Goal: Communication & Community: Answer question/provide support

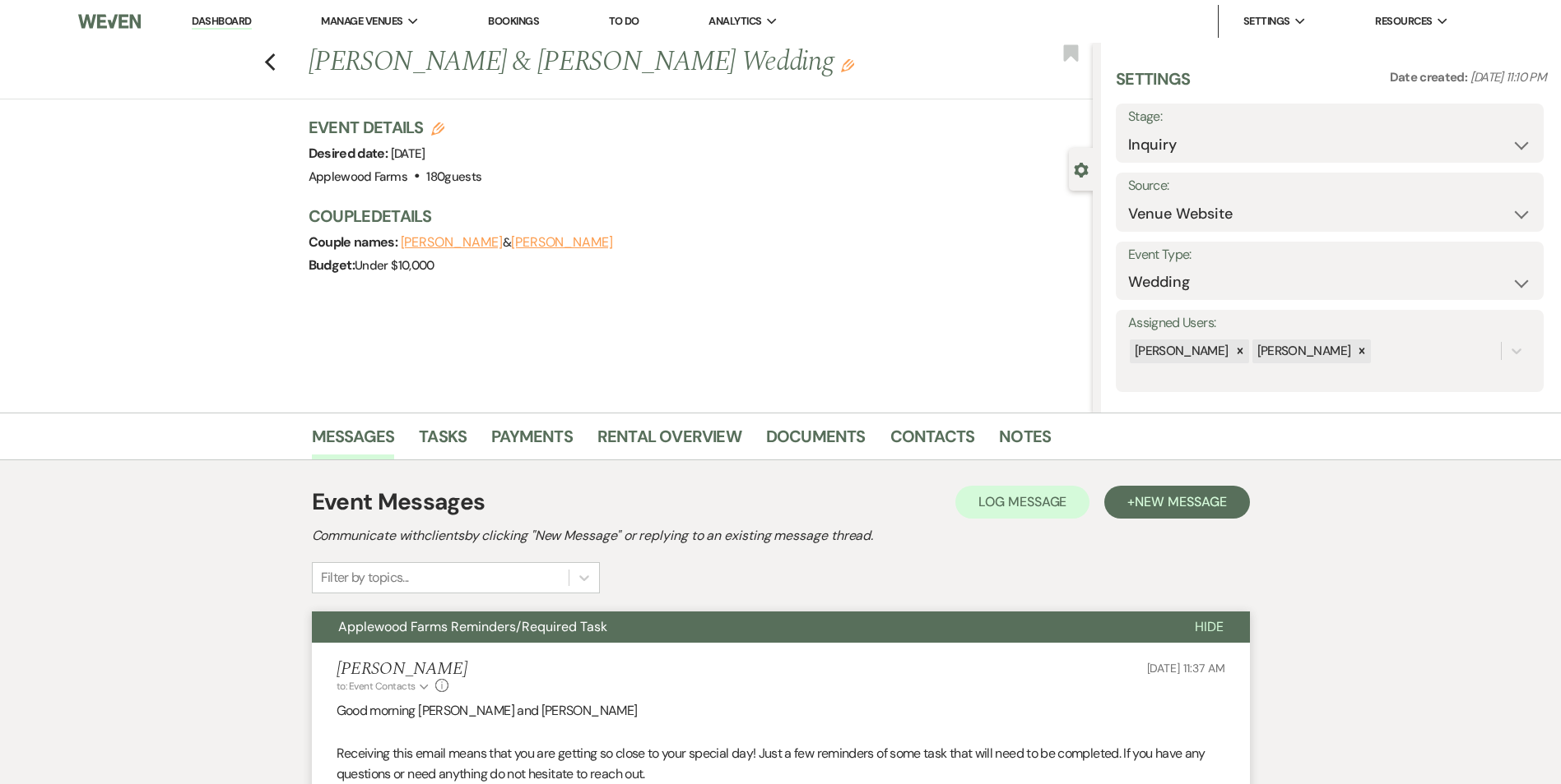
select select "5"
click at [207, 26] on link "Dashboard" at bounding box center [221, 22] width 59 height 16
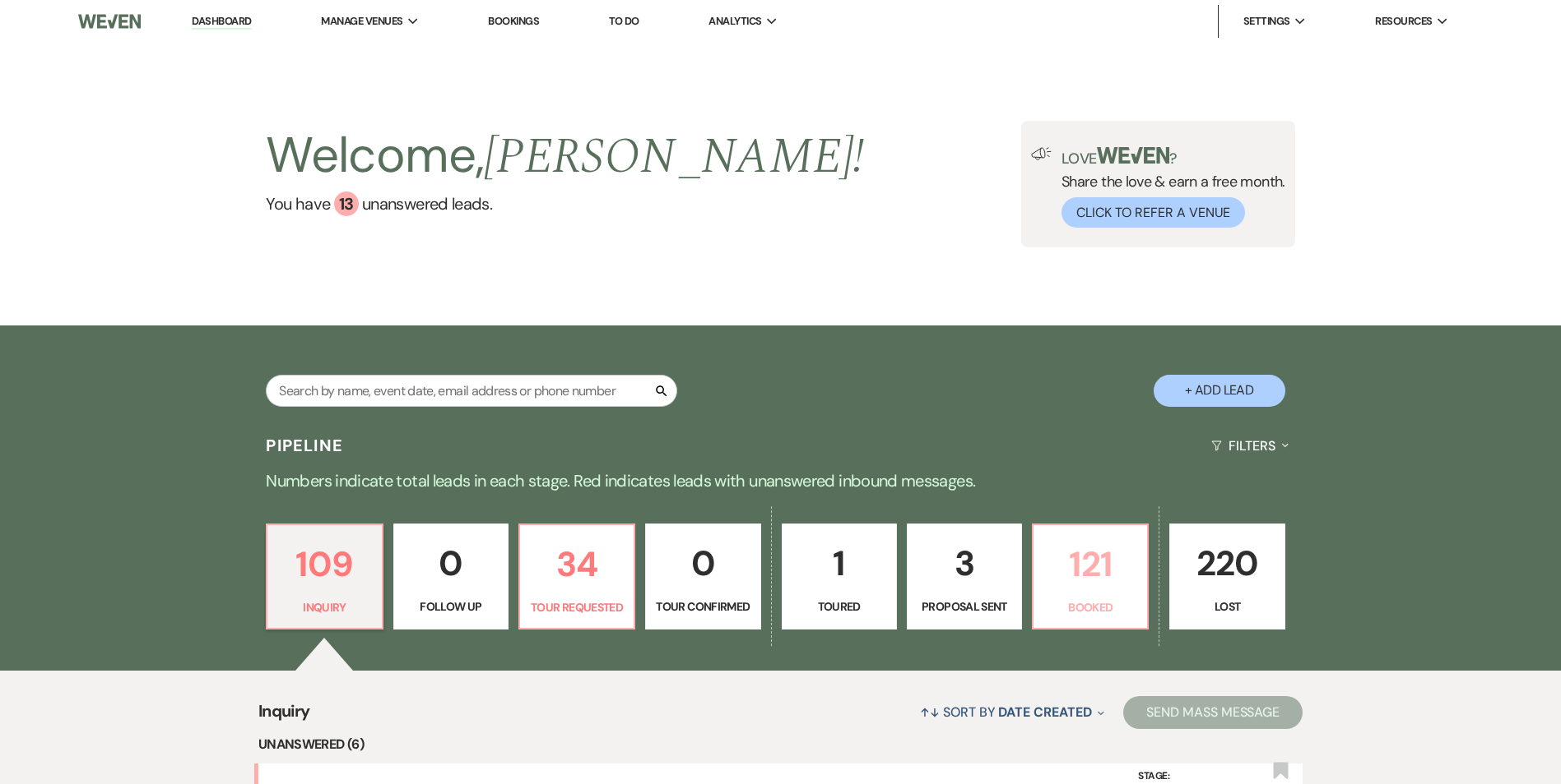
click at [1098, 595] on link "121 Booked" at bounding box center [1089, 576] width 117 height 107
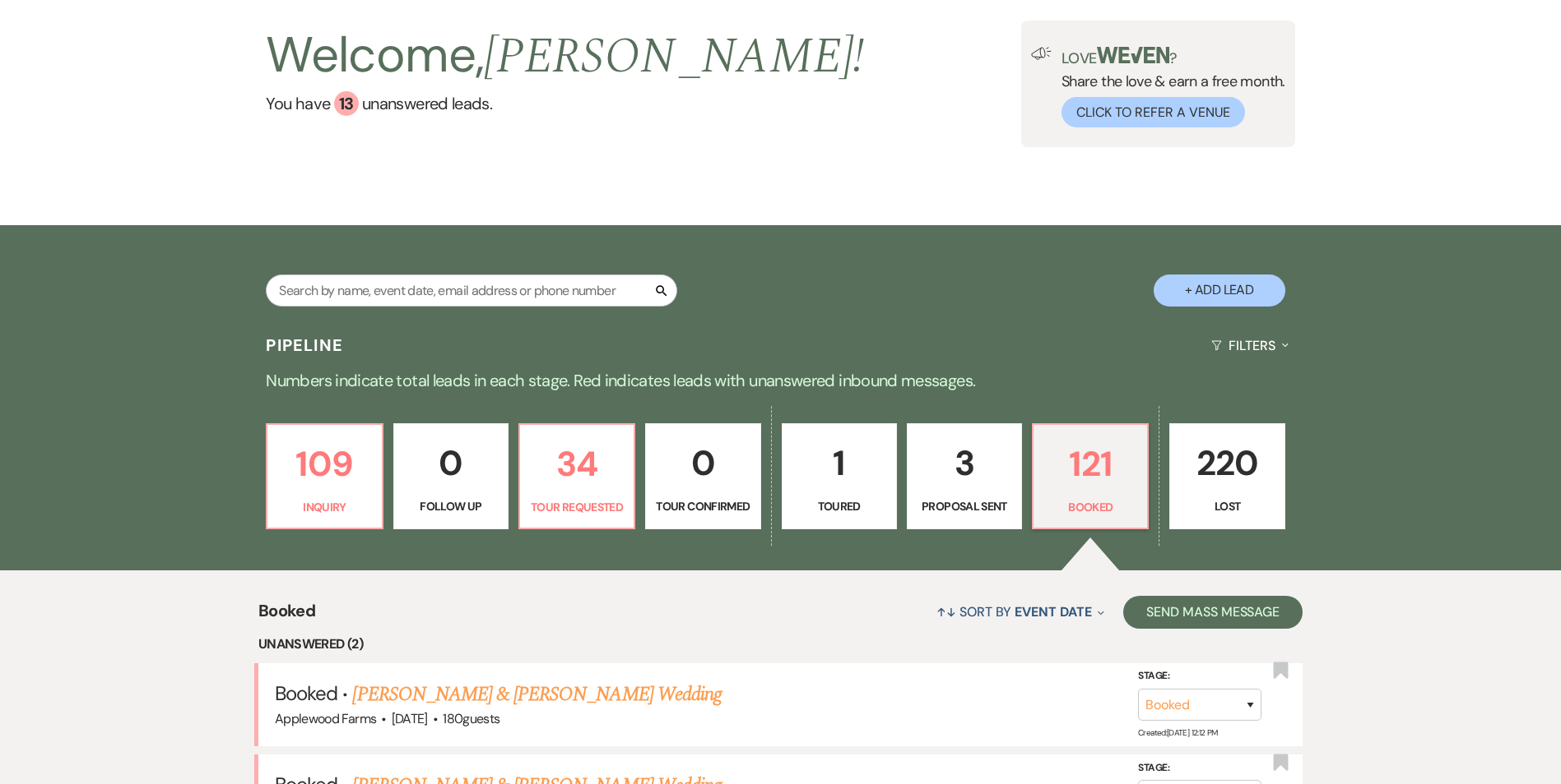
scroll to position [418, 0]
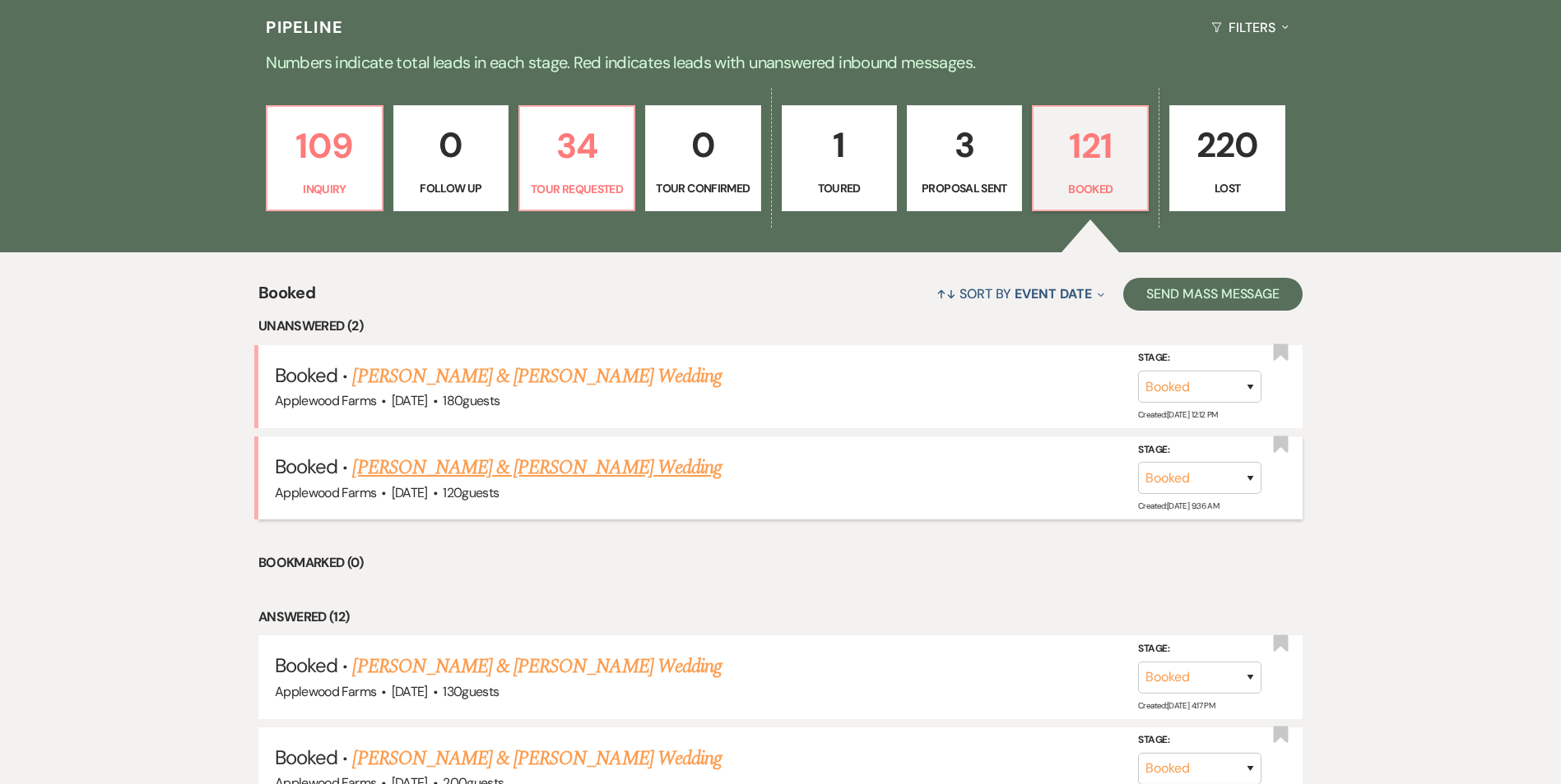
click at [526, 464] on link "[PERSON_NAME] & [PERSON_NAME] Wedding" at bounding box center [536, 468] width 369 height 30
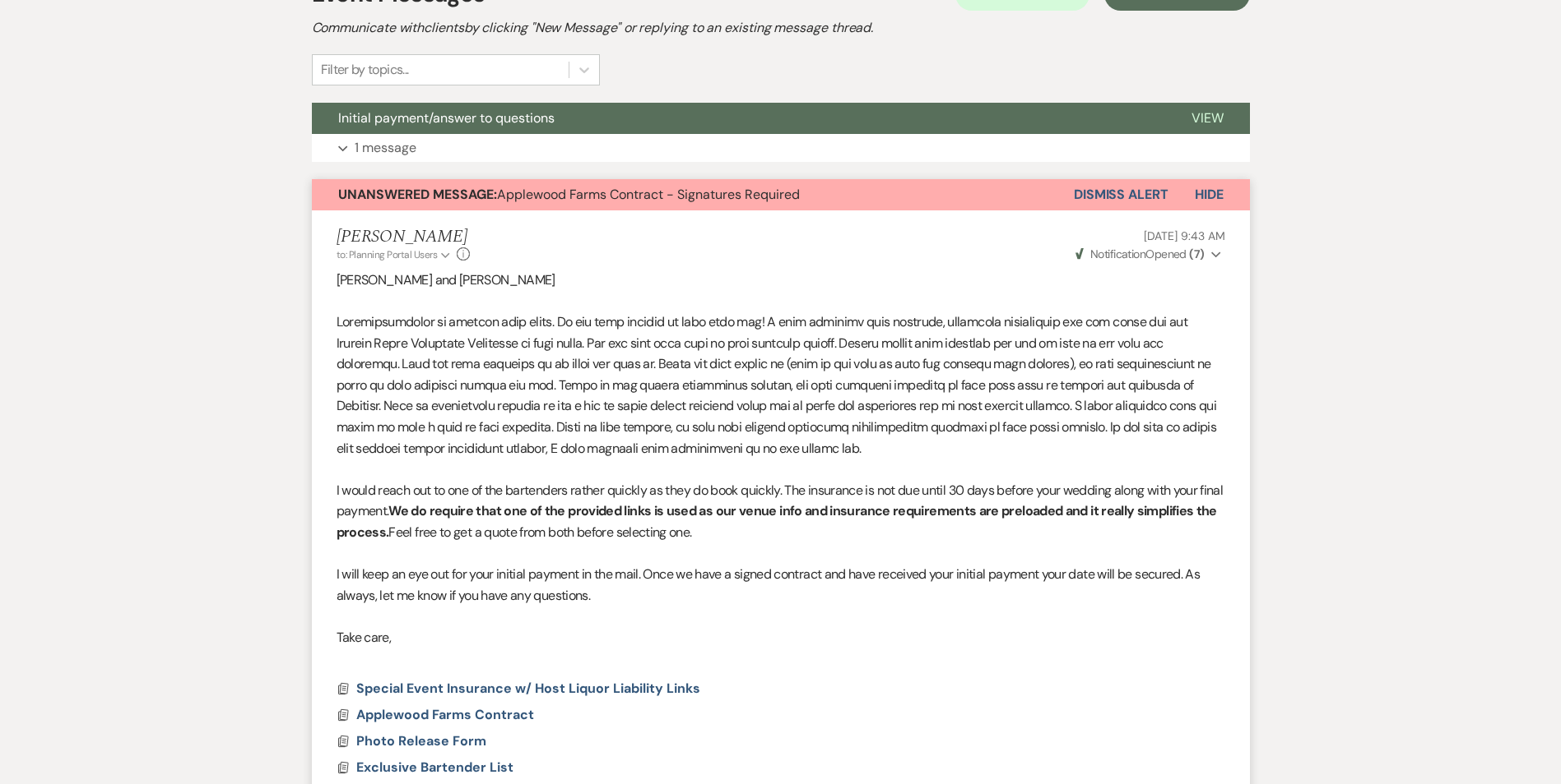
scroll to position [337, 0]
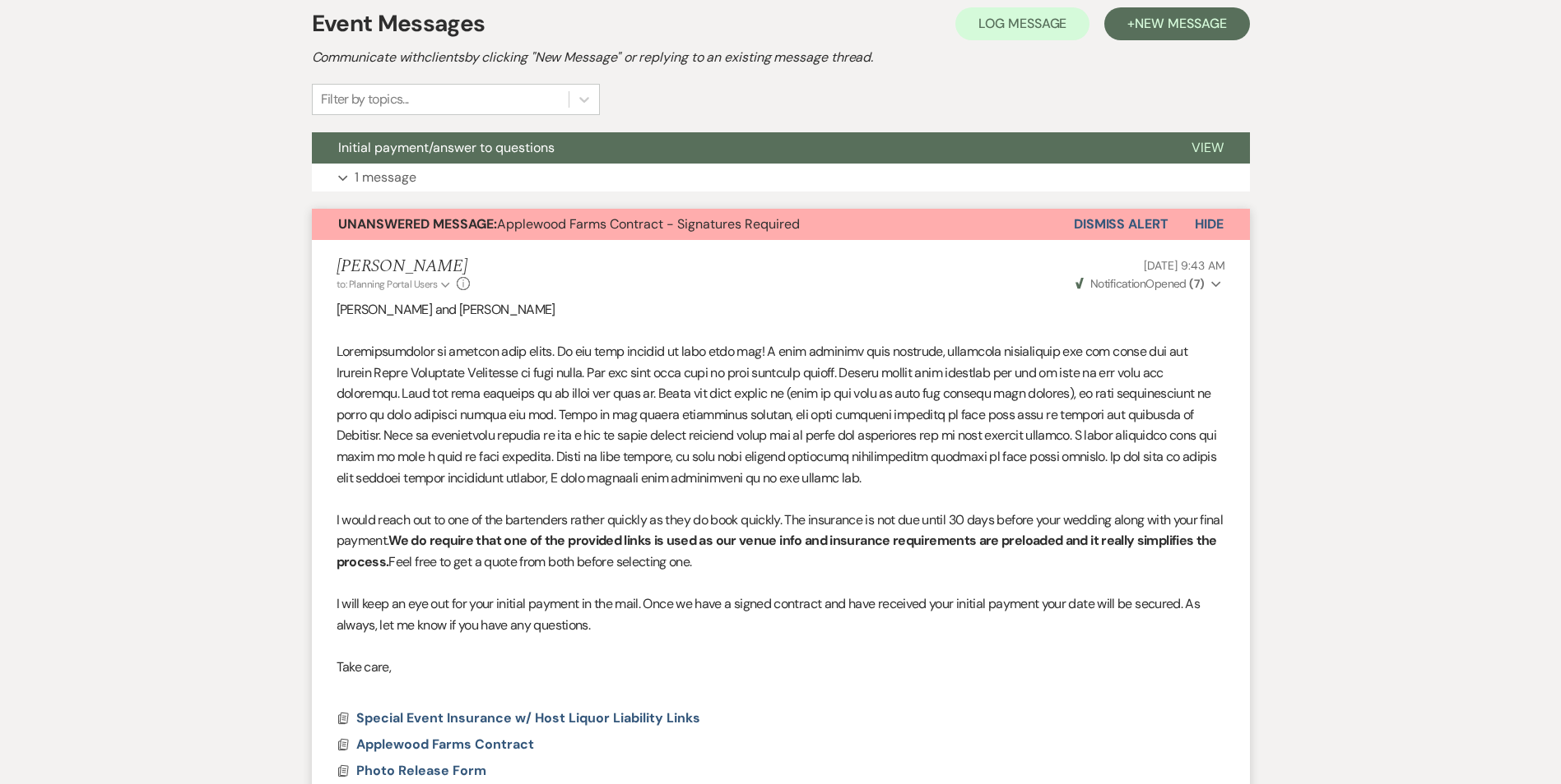
click at [1141, 226] on button "Dismiss Alert" at bounding box center [1120, 224] width 95 height 31
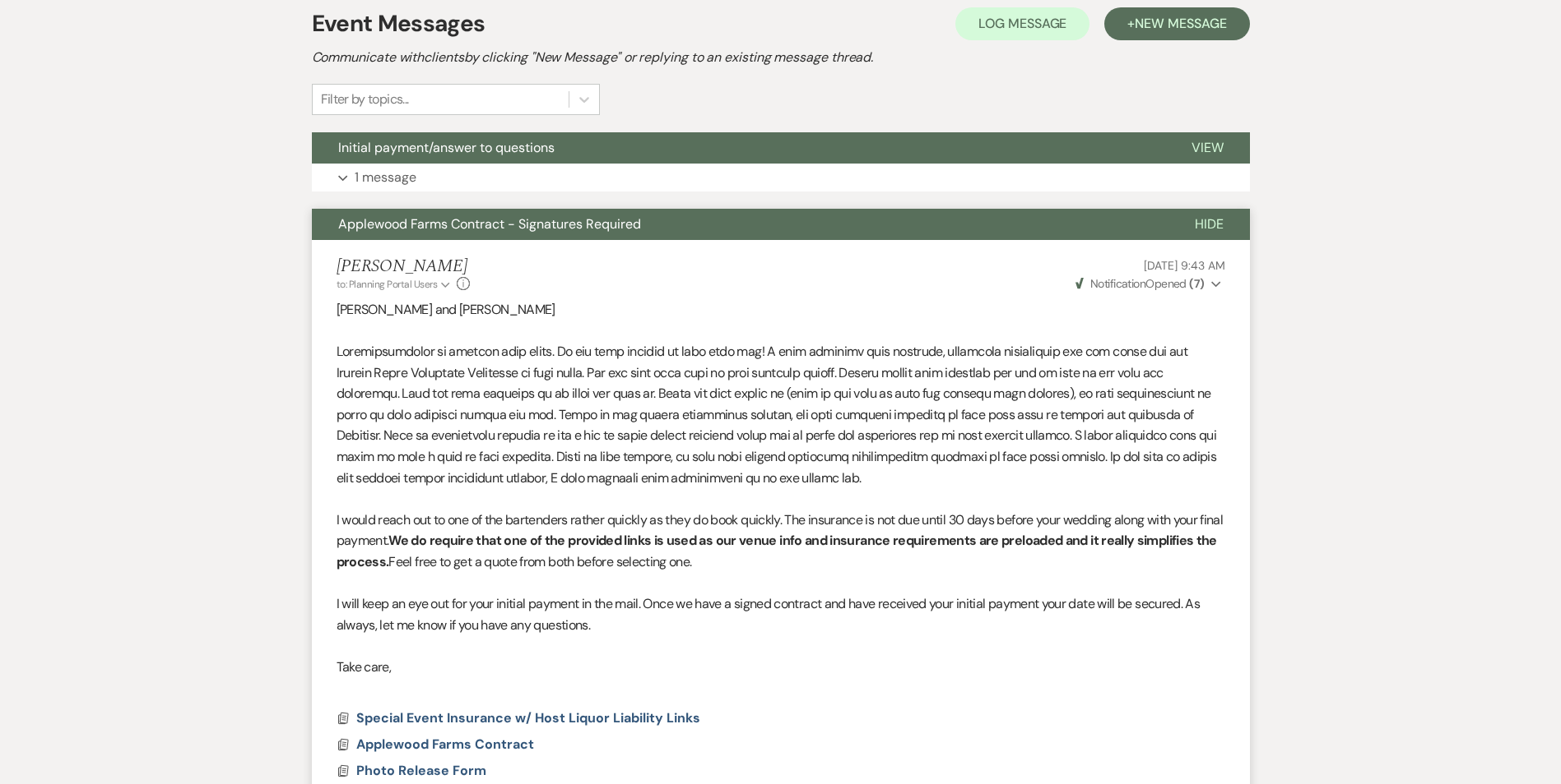
scroll to position [0, 0]
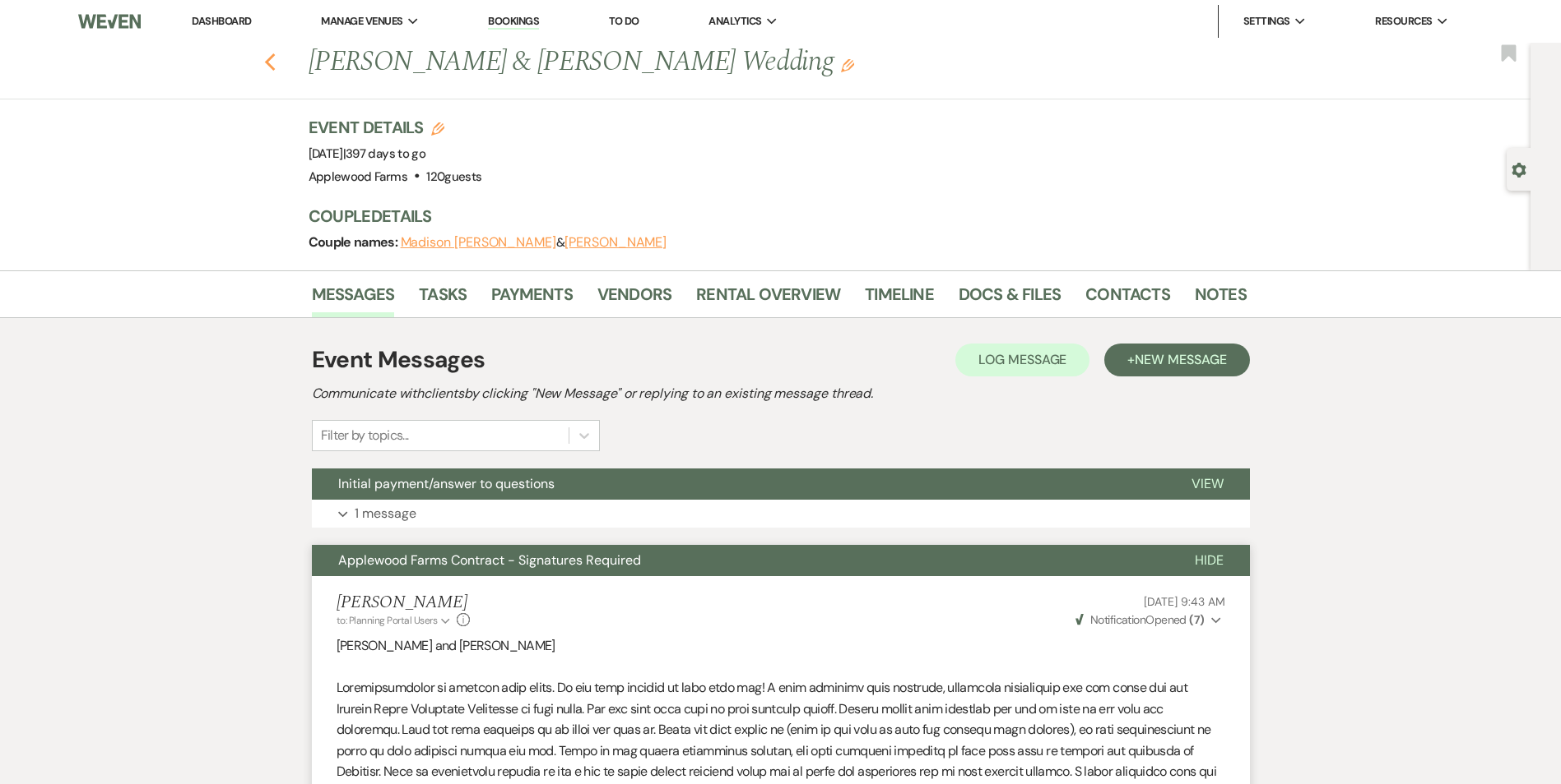
click at [275, 58] on use "button" at bounding box center [269, 63] width 11 height 18
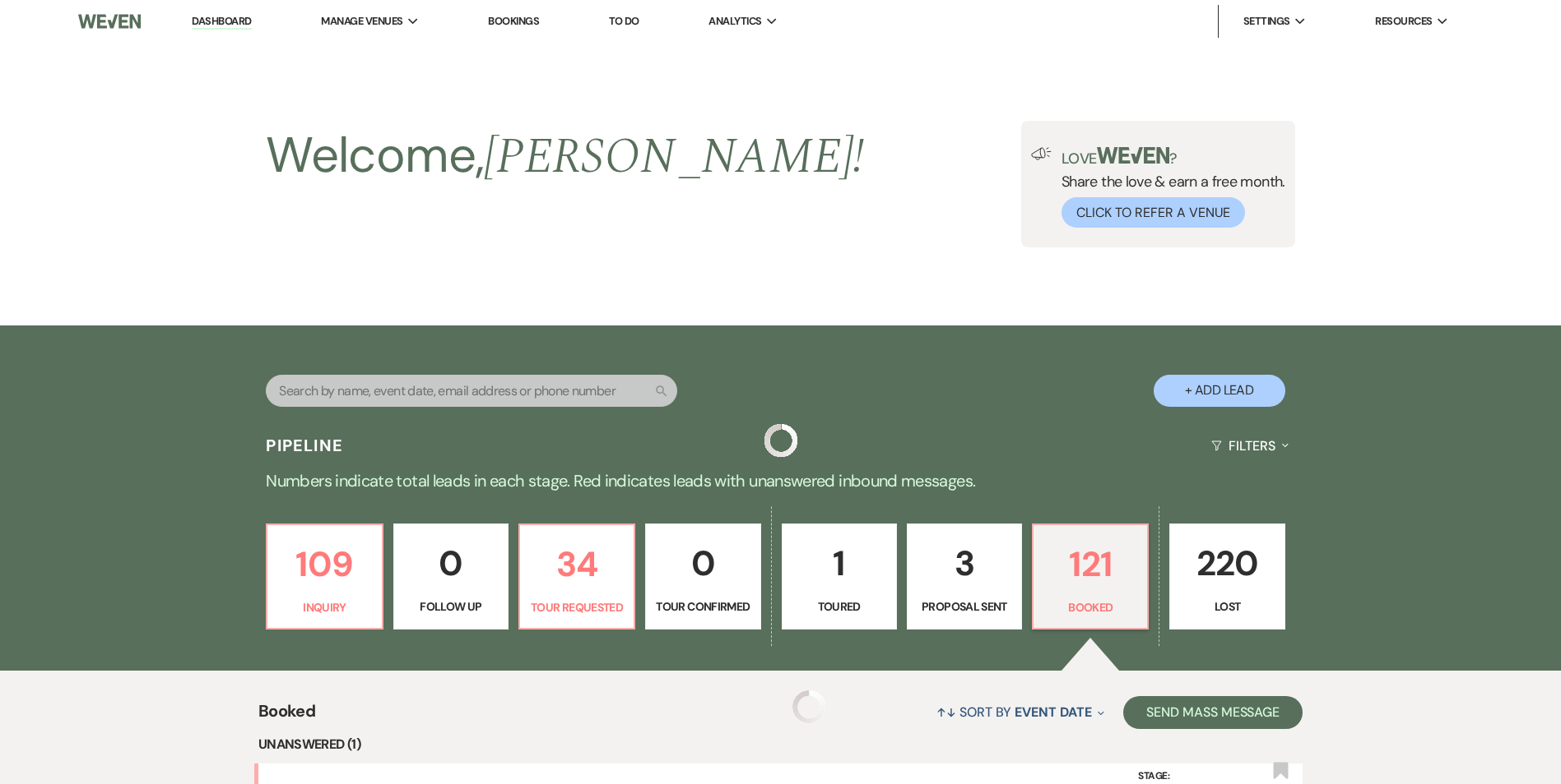
scroll to position [418, 0]
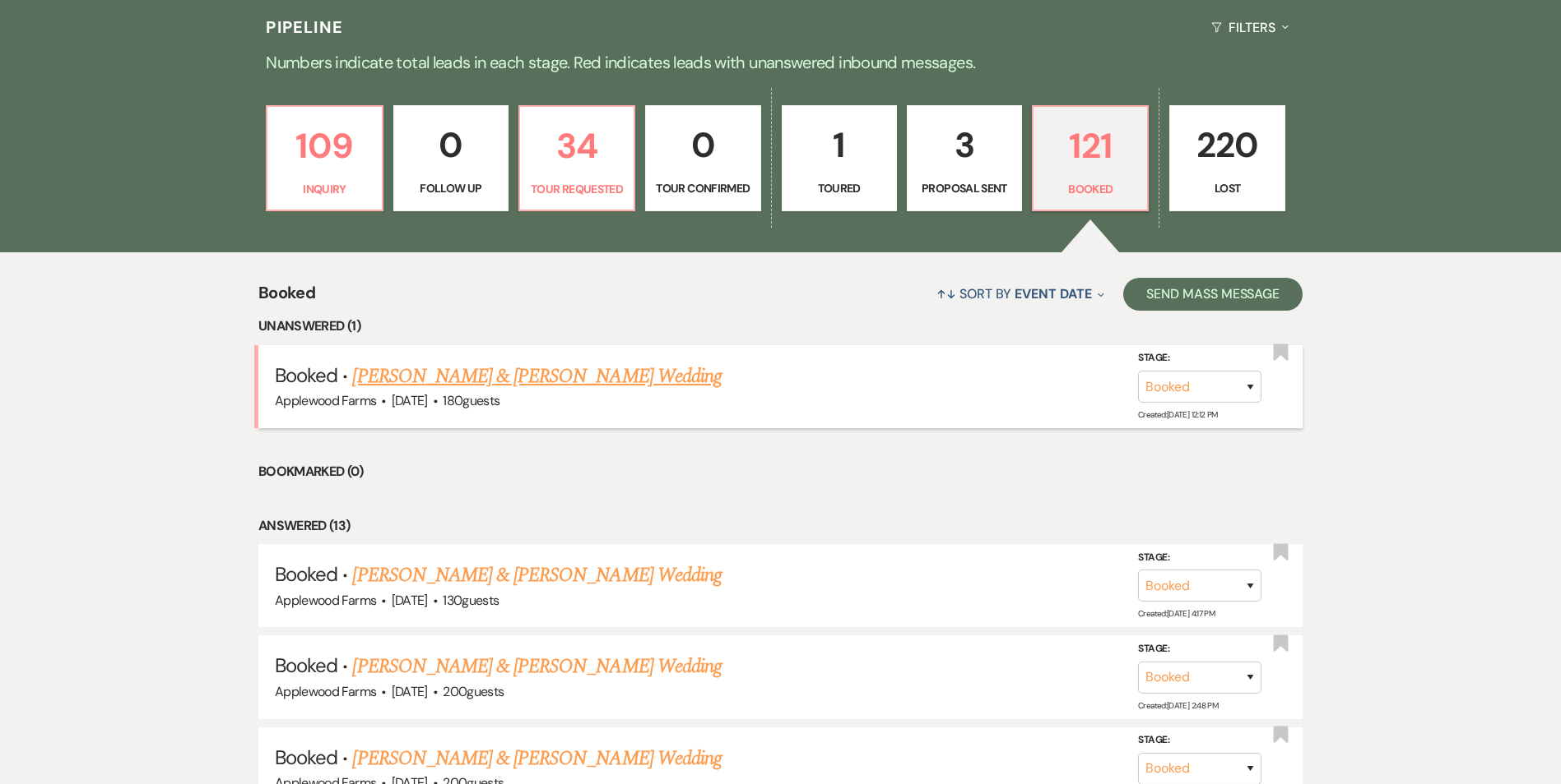
click at [539, 382] on link "[PERSON_NAME] & [PERSON_NAME] Wedding" at bounding box center [536, 377] width 369 height 30
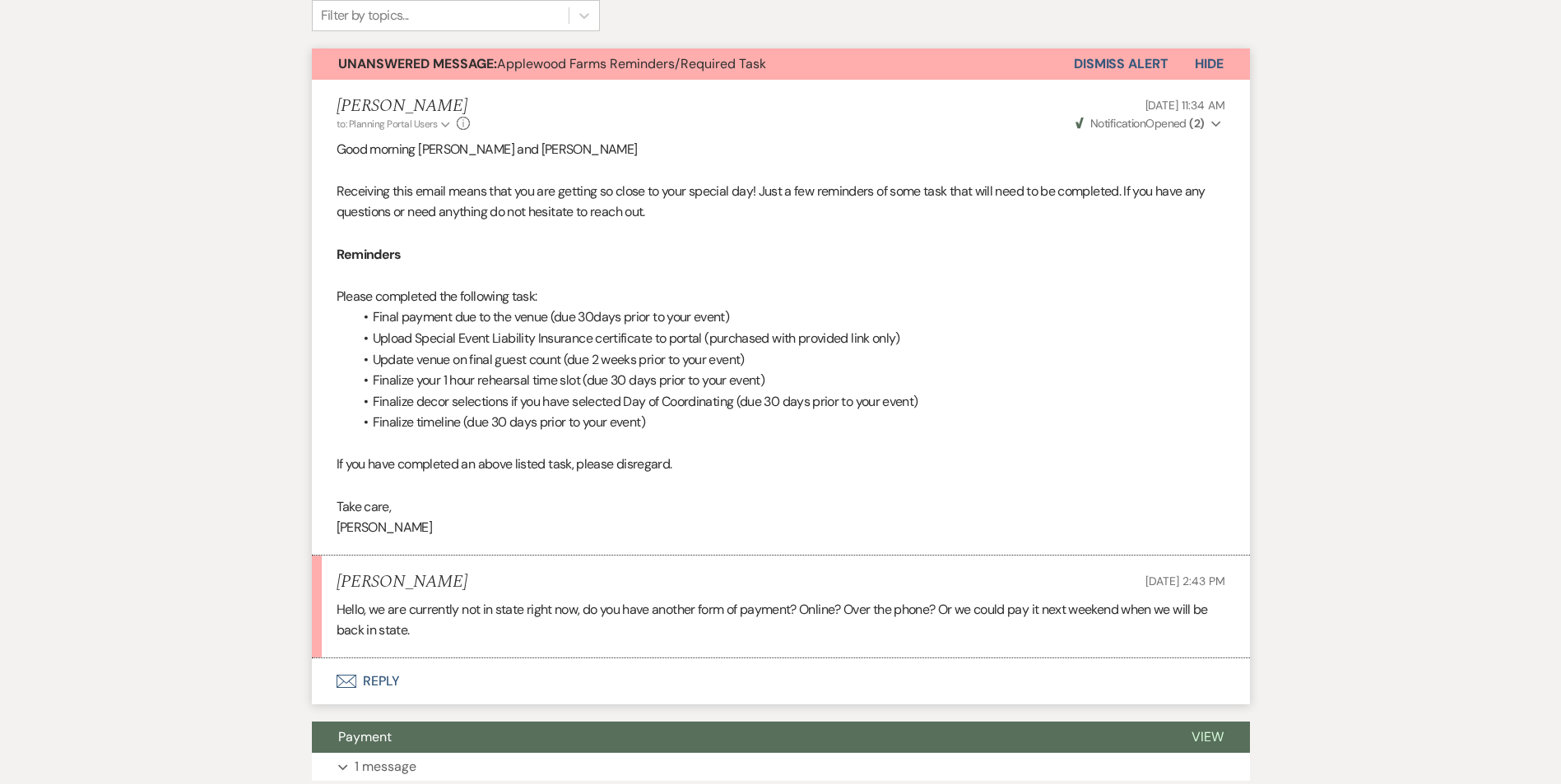
scroll to position [583, 0]
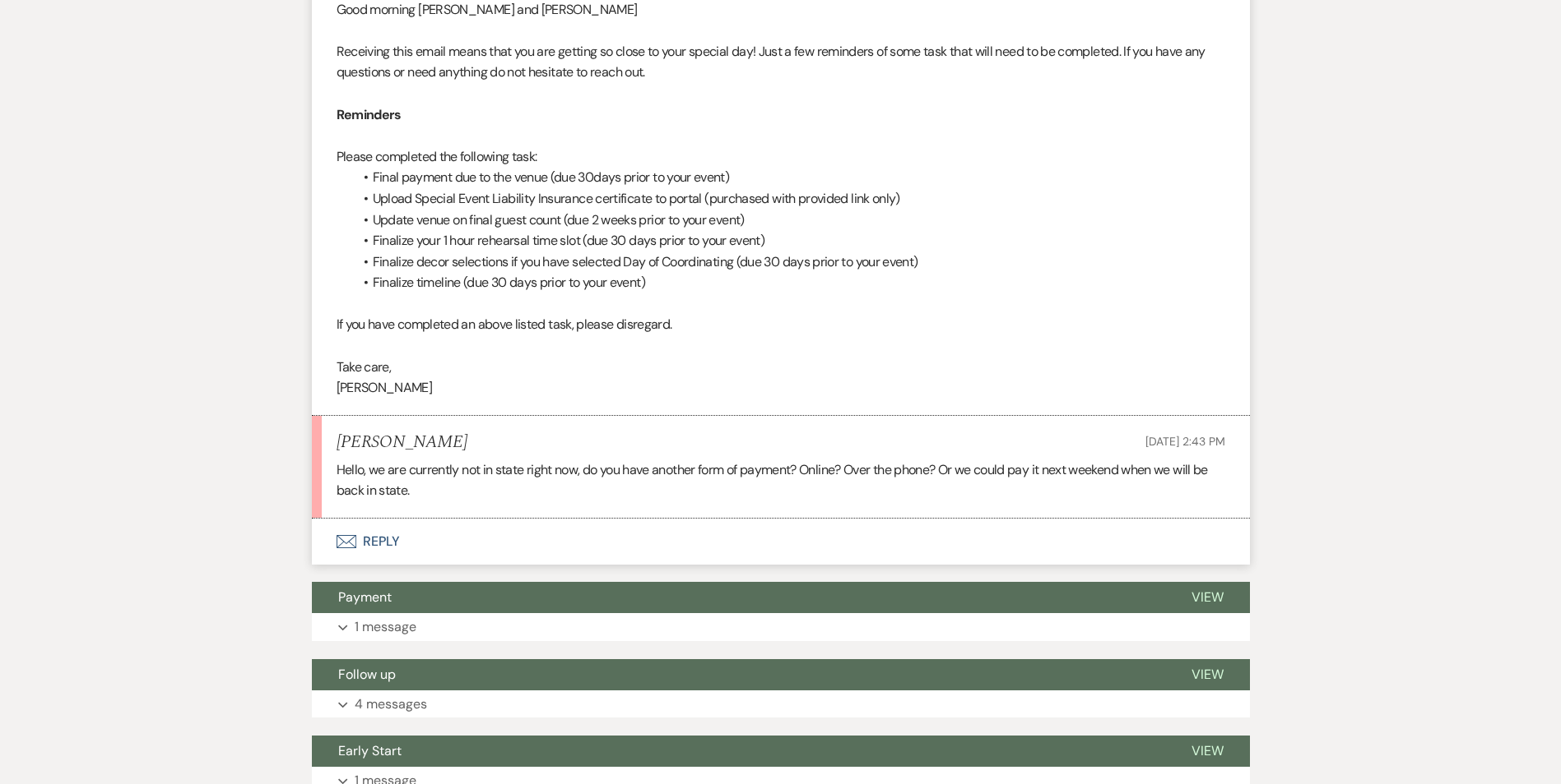
click at [364, 537] on button "Envelope Reply" at bounding box center [780, 541] width 937 height 46
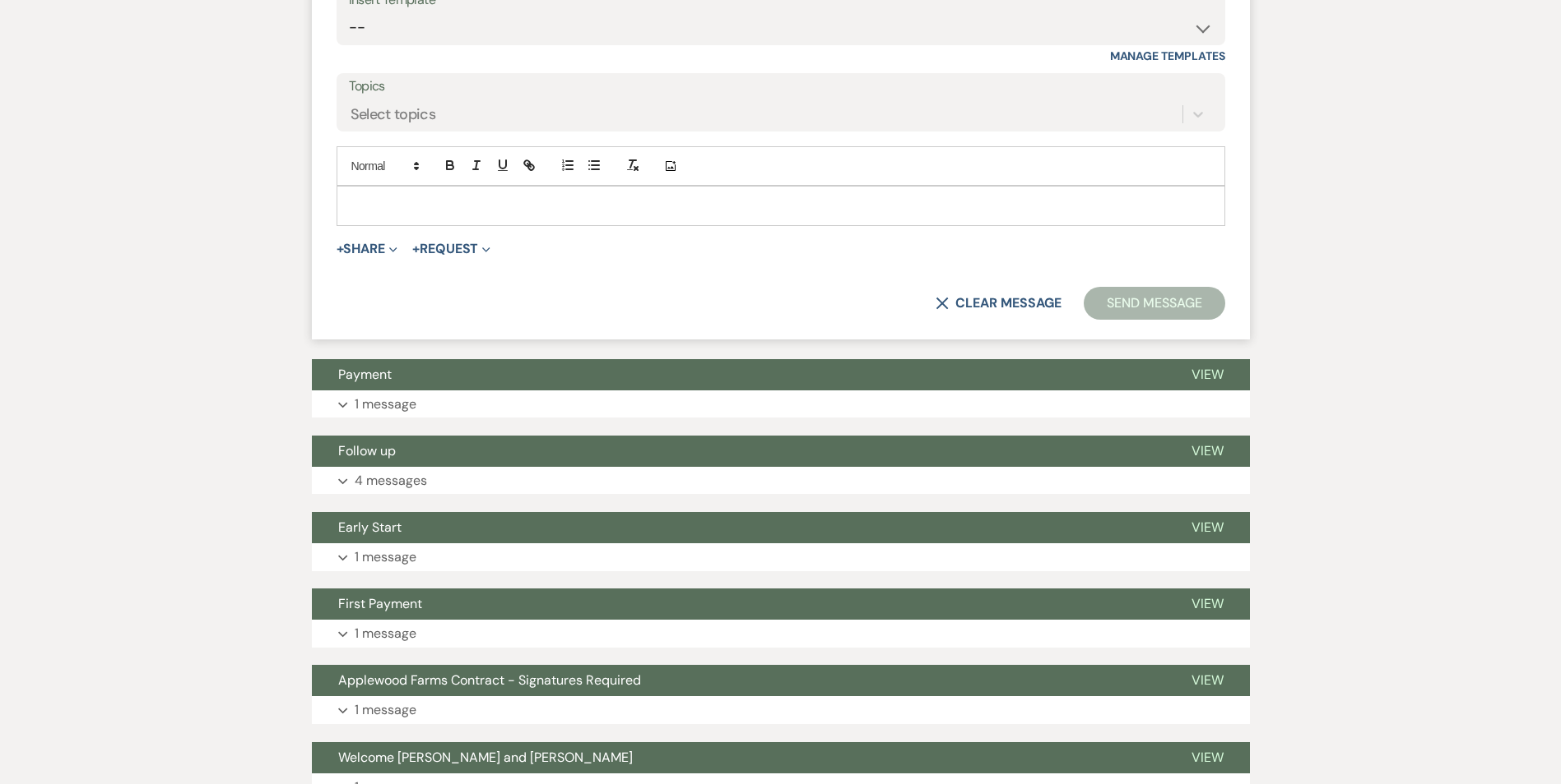
scroll to position [1268, 0]
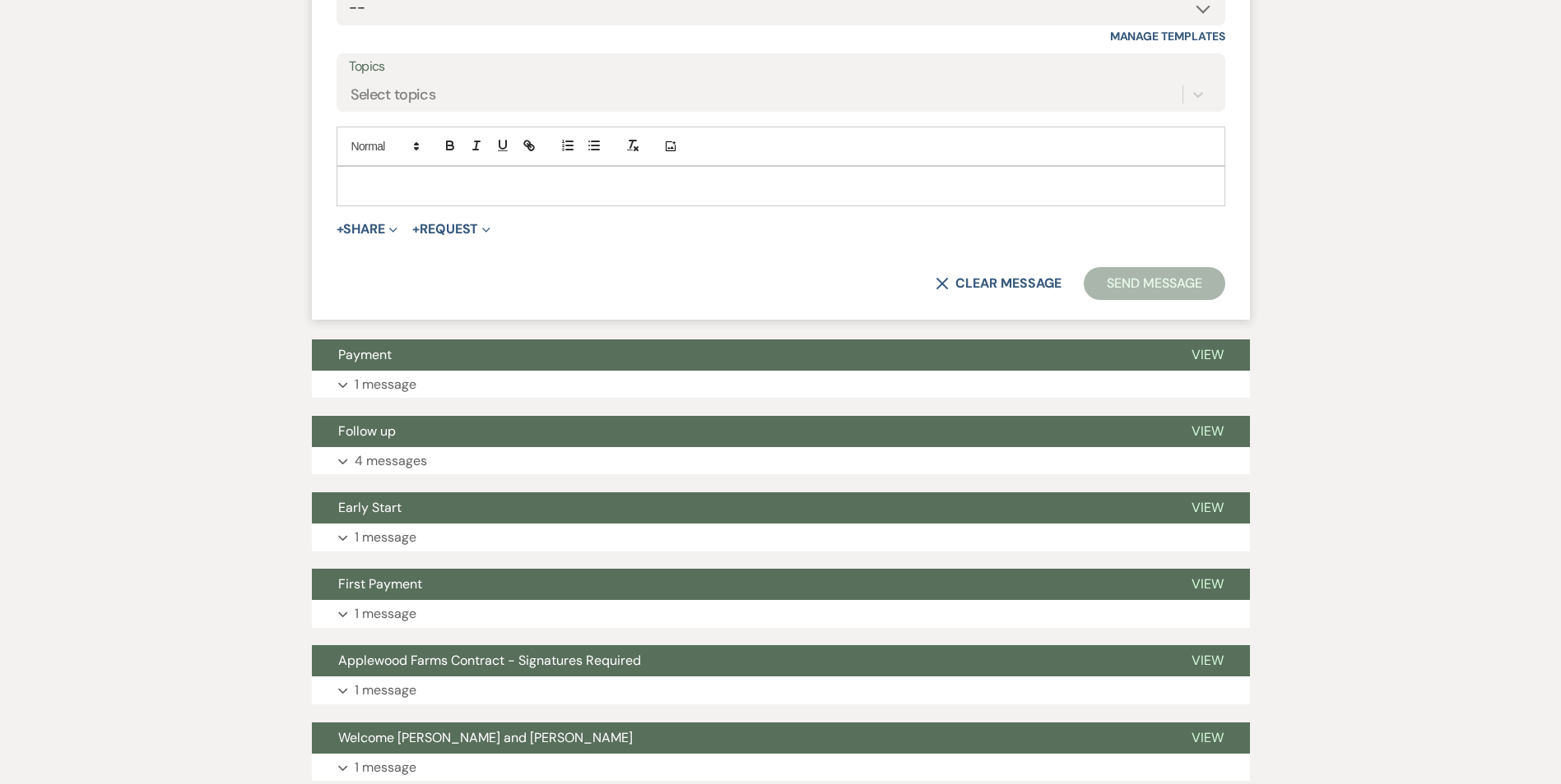
click at [396, 185] on p at bounding box center [780, 186] width 862 height 18
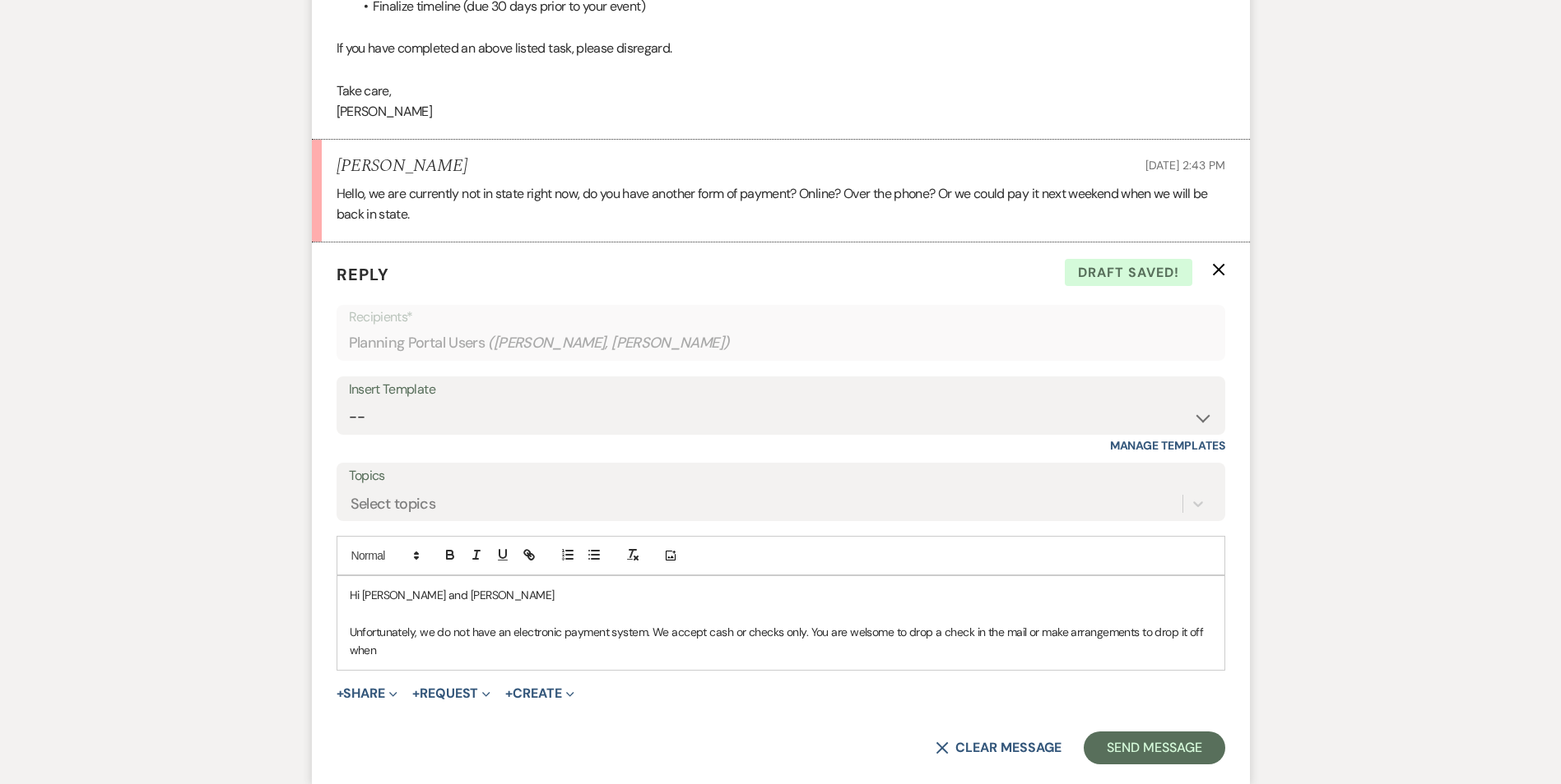
scroll to position [940, 0]
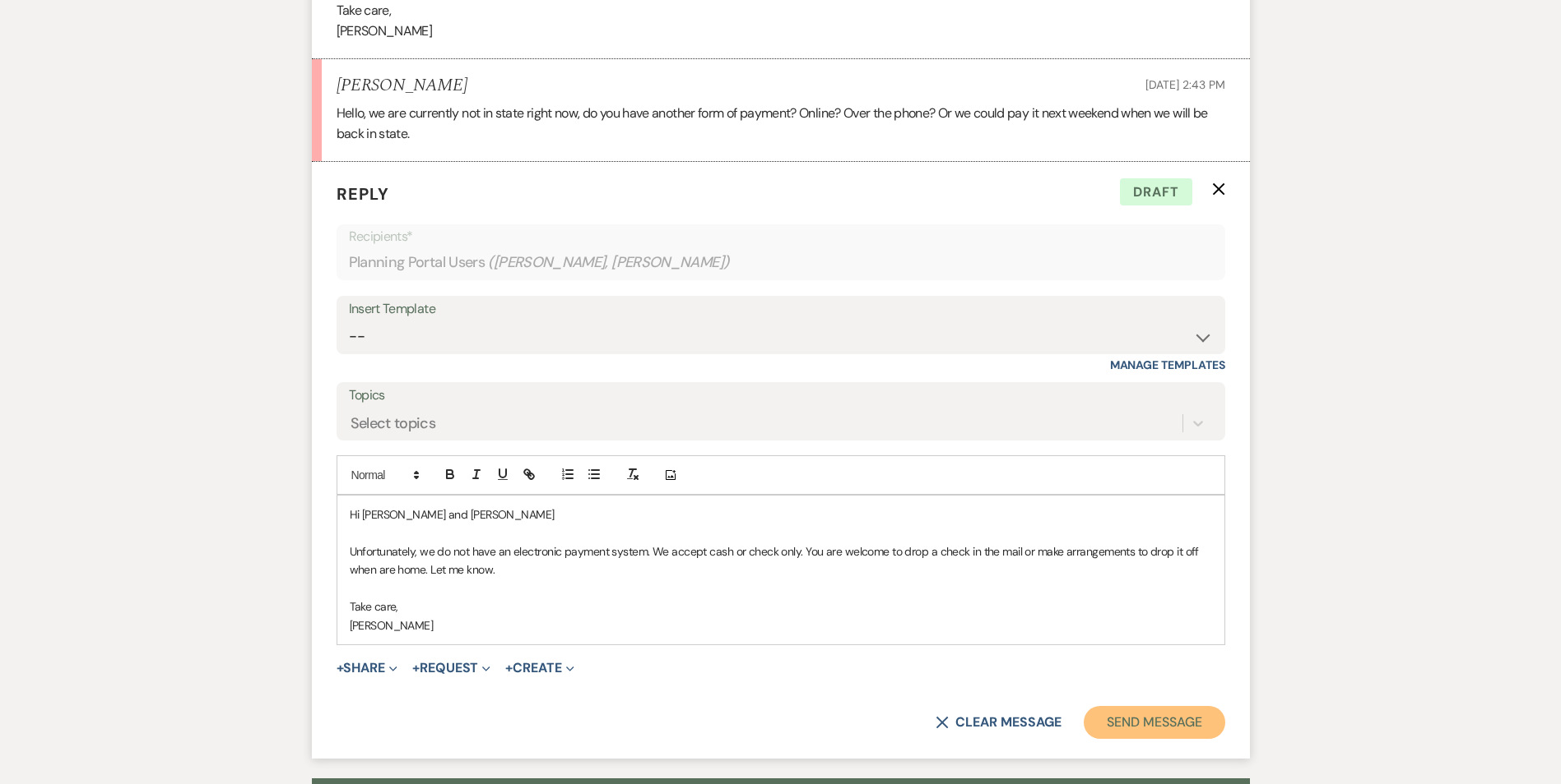
click at [1171, 717] on button "Send Message" at bounding box center [1153, 722] width 141 height 33
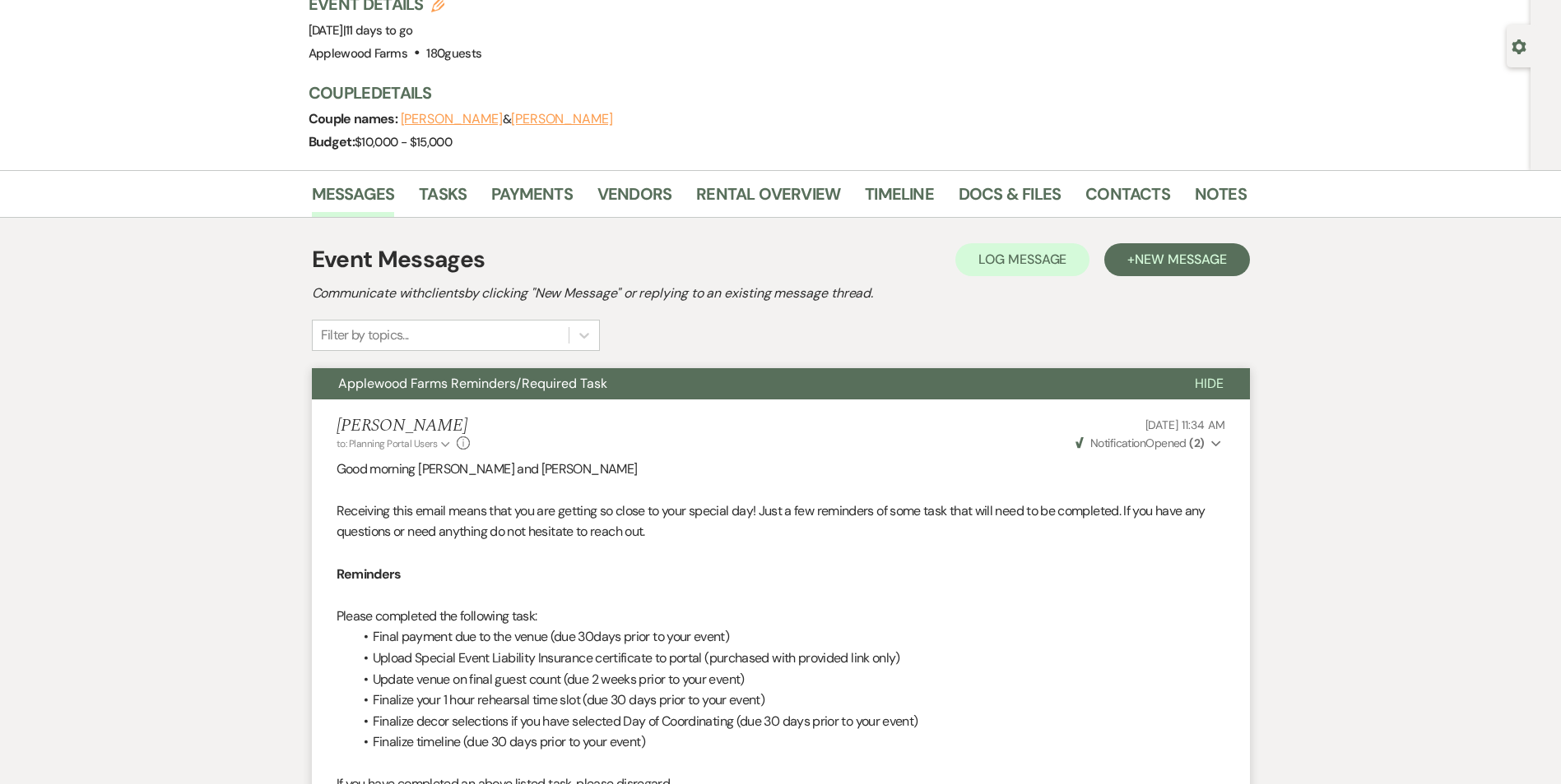
scroll to position [0, 0]
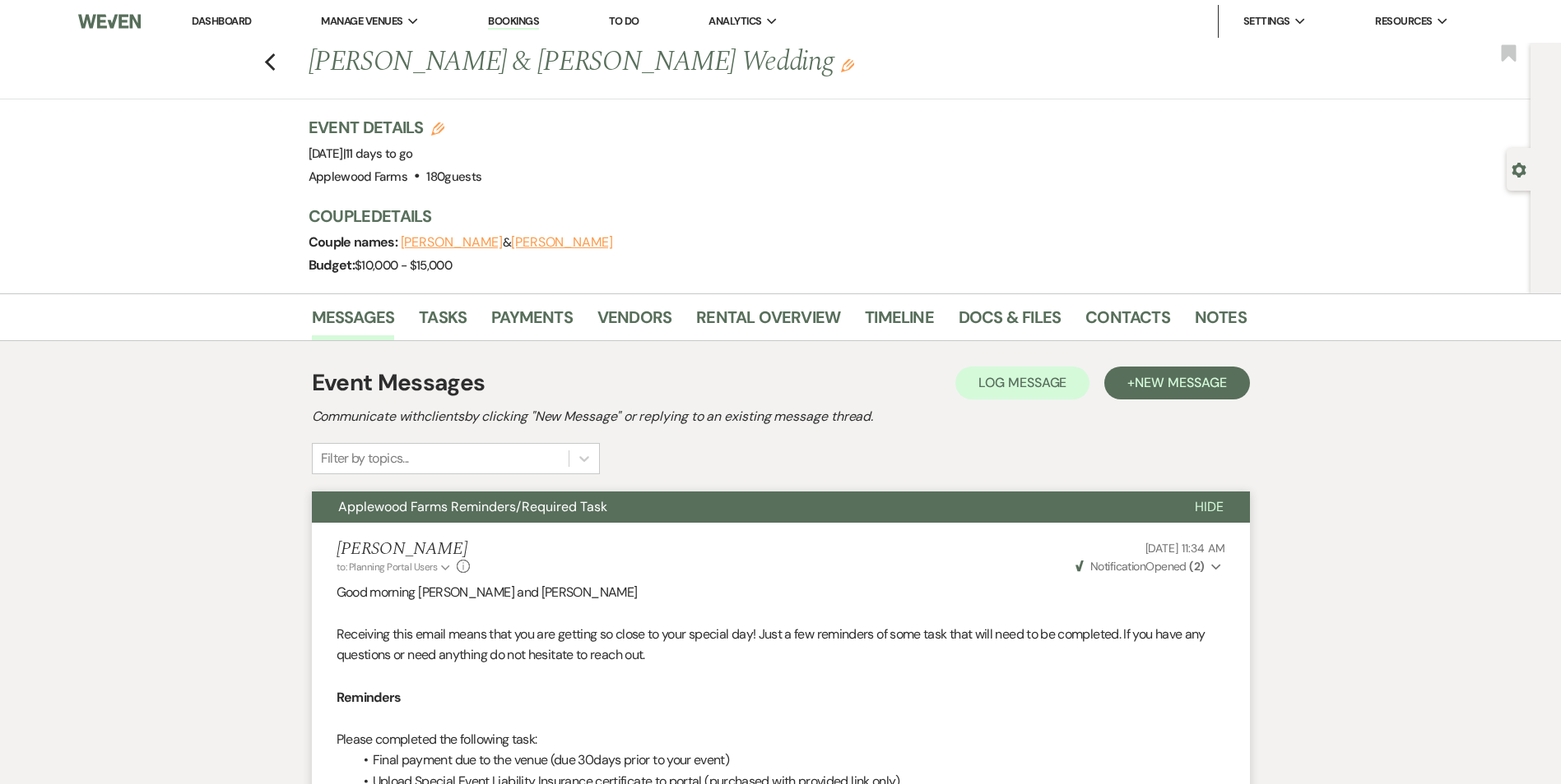
click at [250, 21] on link "Dashboard" at bounding box center [221, 21] width 59 height 14
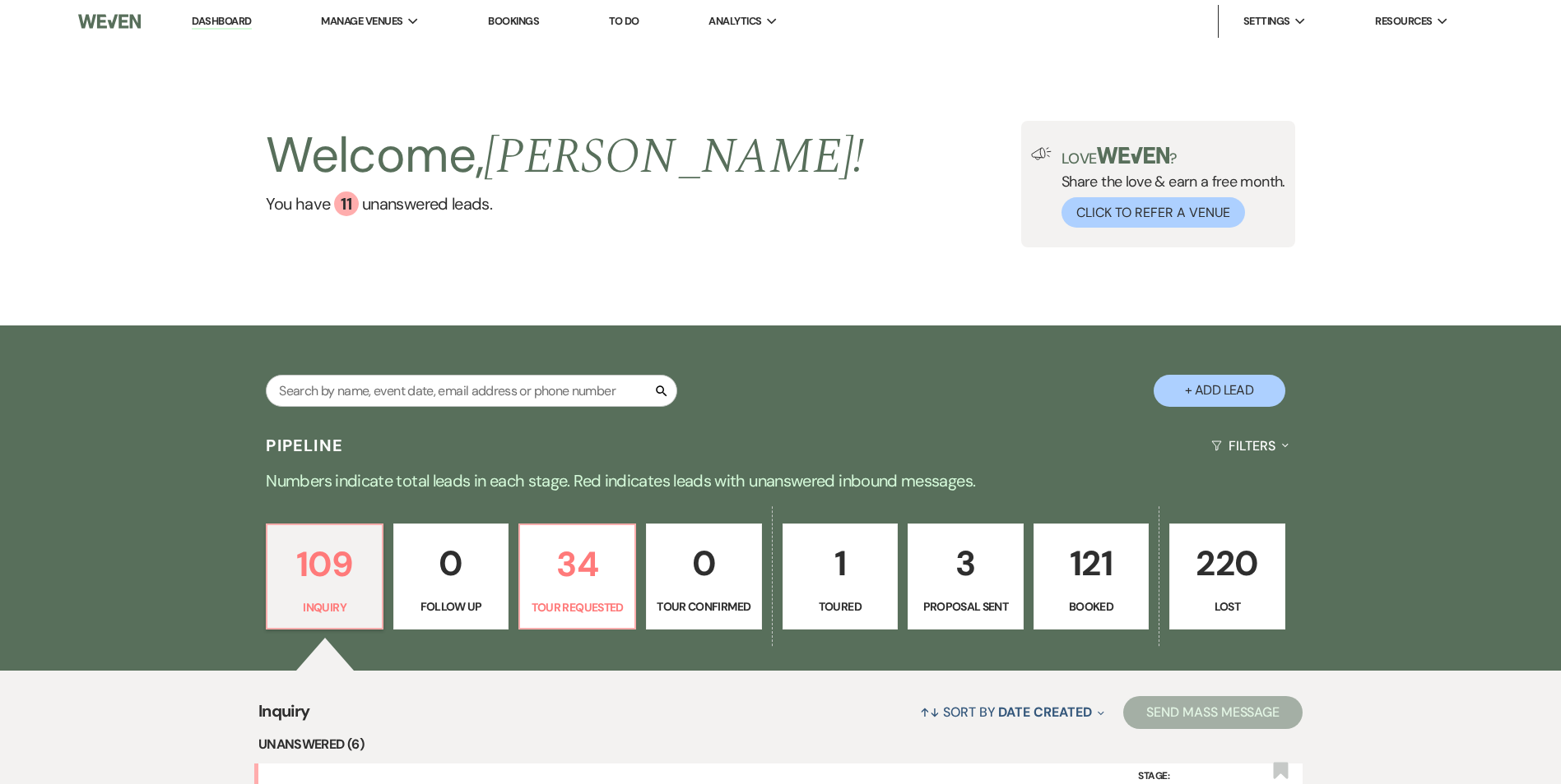
click at [1099, 593] on link "121 Booked" at bounding box center [1091, 576] width 116 height 107
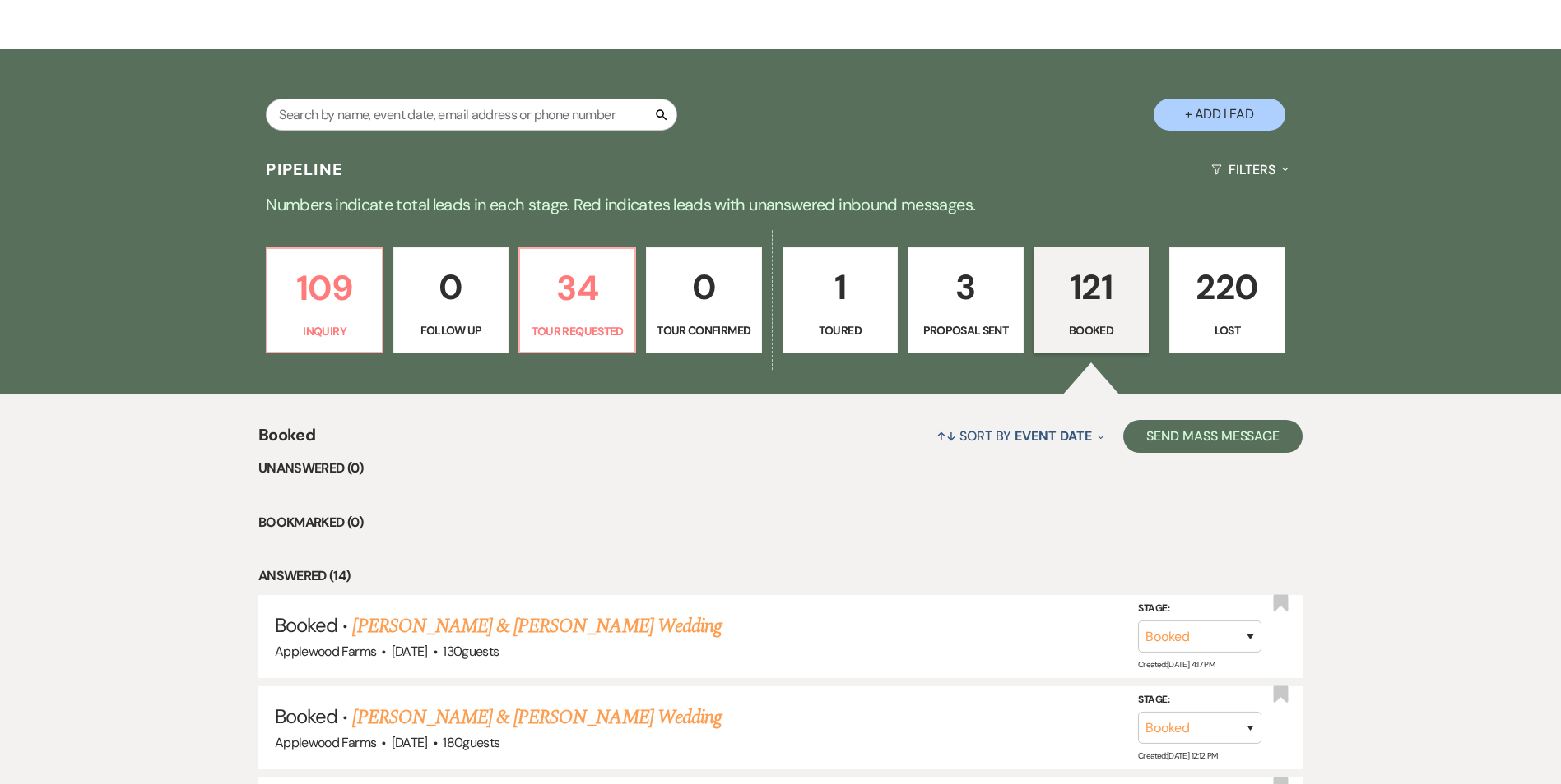
scroll to position [165, 0]
